Goal: Navigation & Orientation: Find specific page/section

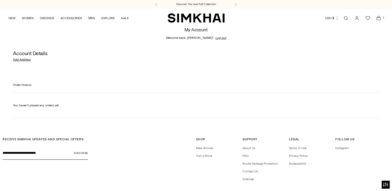
click at [317, 84] on h4 "Order History" at bounding box center [196, 88] width 366 height 10
click at [380, 17] on icon "Open cart modal" at bounding box center [377, 18] width 7 height 5
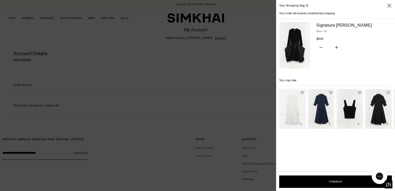
click at [209, 104] on div at bounding box center [197, 95] width 395 height 191
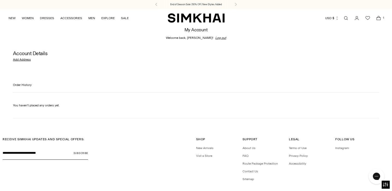
click at [127, 120] on div "My Account Welcome back, [PERSON_NAME]! Log out Account Details Add Address Ord…" at bounding box center [196, 75] width 392 height 97
